Goal: Check status

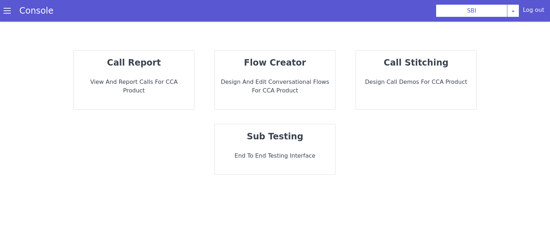
click at [165, 67] on p "call report" at bounding box center [133, 62] width 109 height 13
